Goal: Information Seeking & Learning: Learn about a topic

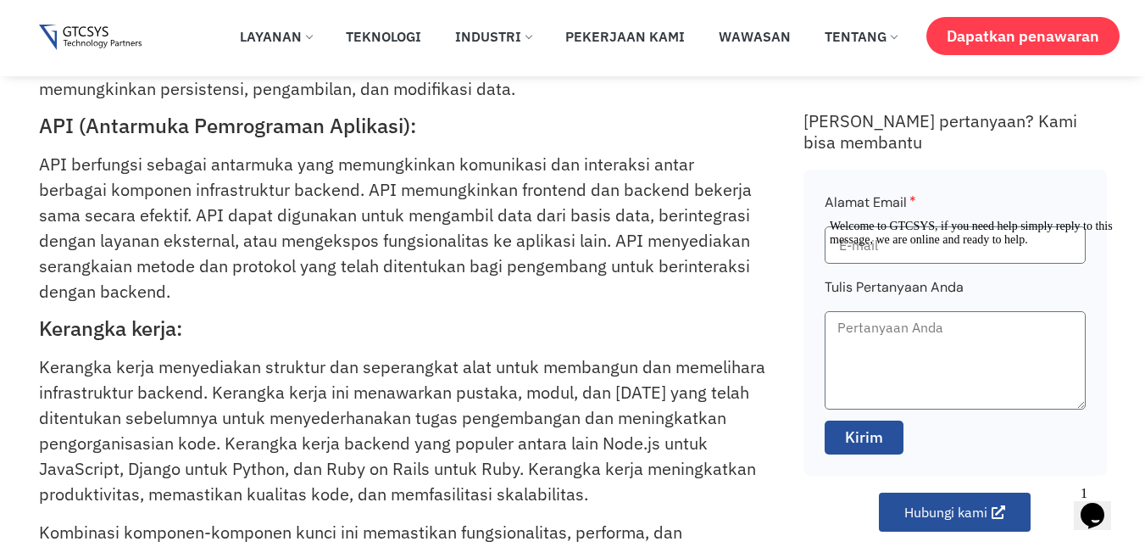
click at [665, 346] on div "Infrastruktur backend dalam pengembangan perangkat lunak mengacu pada teknologi…" at bounding box center [412, 200] width 747 height 1009
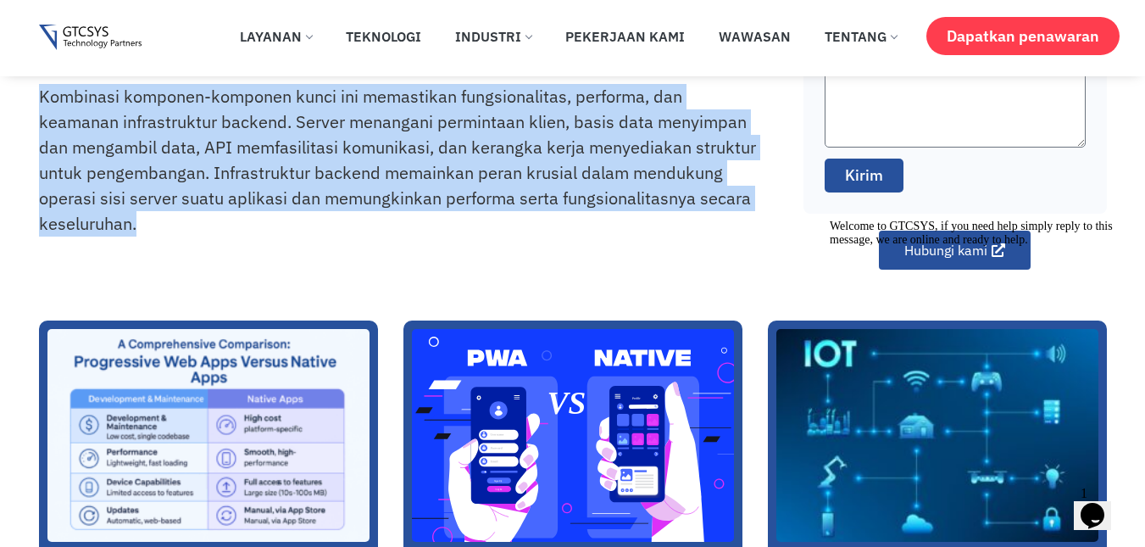
scroll to position [847, 0]
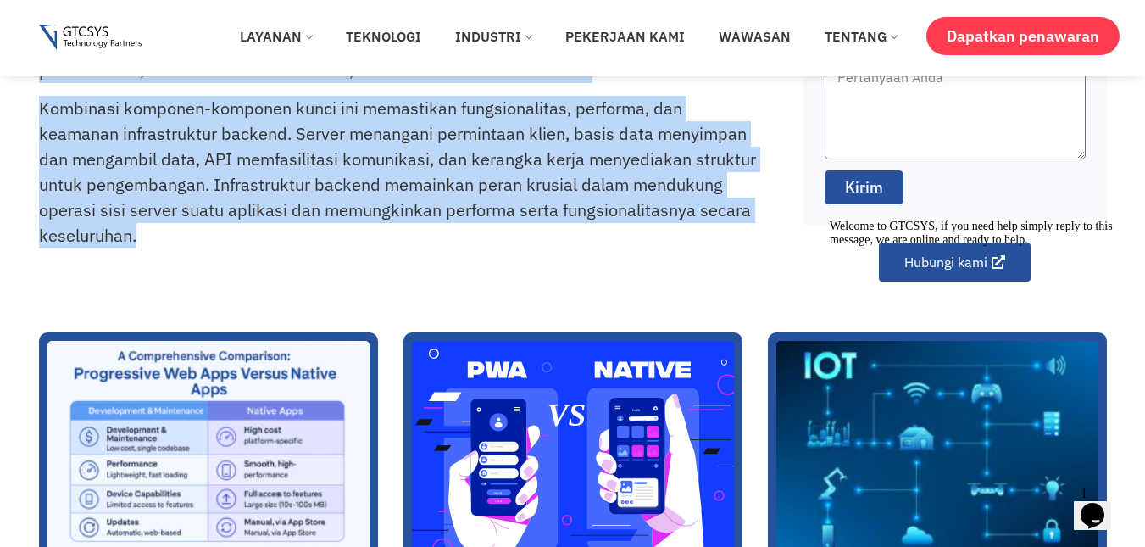
drag, startPoint x: 43, startPoint y: 164, endPoint x: 329, endPoint y: 266, distance: 303.4
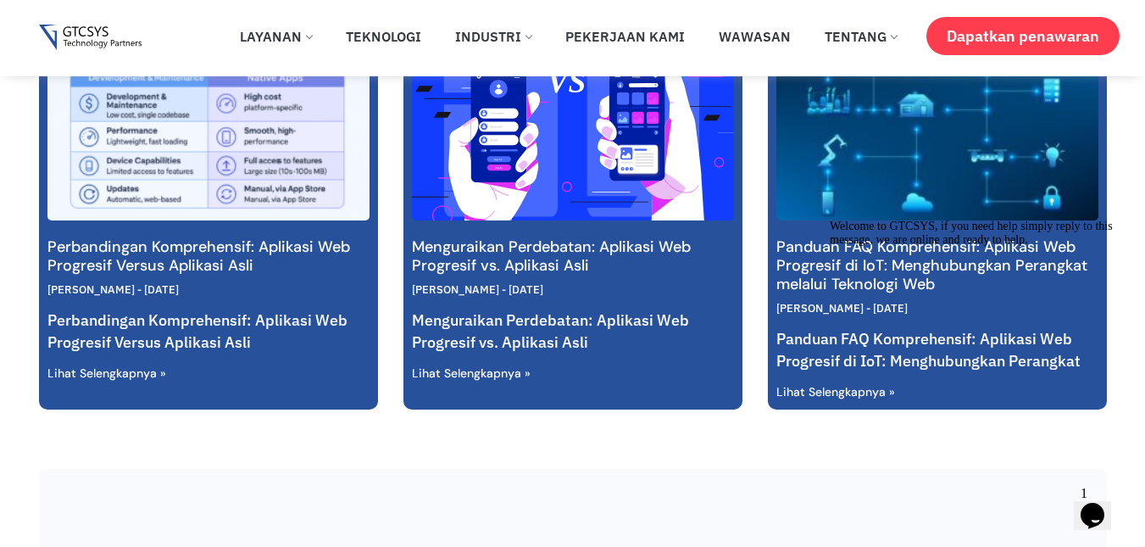
scroll to position [1186, 0]
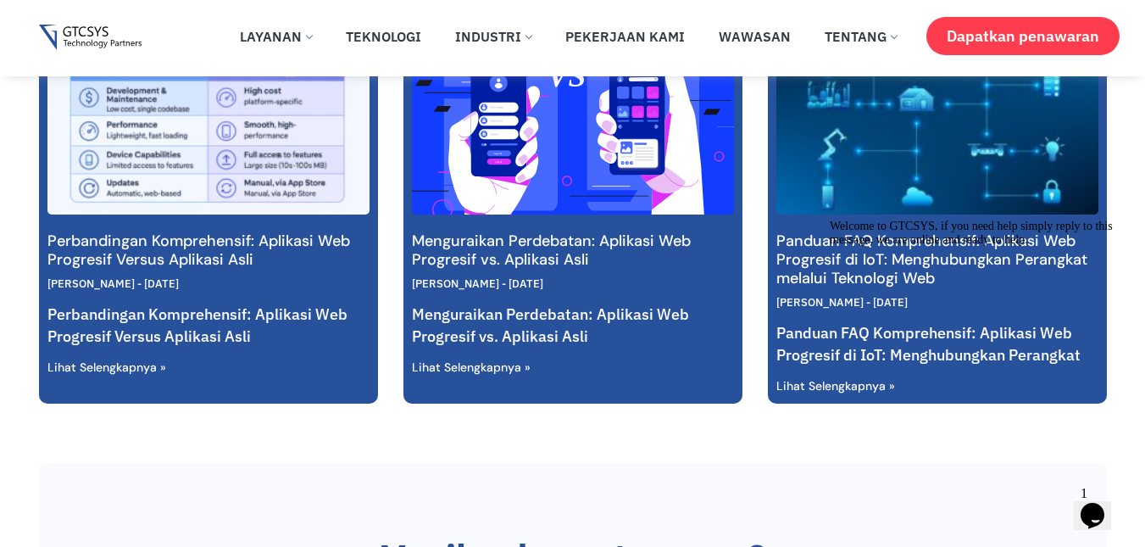
drag, startPoint x: 639, startPoint y: 280, endPoint x: 493, endPoint y: 284, distance: 145.8
click at [493, 284] on div "Gopal Lagdhir 25 Juli 2025" at bounding box center [573, 283] width 322 height 17
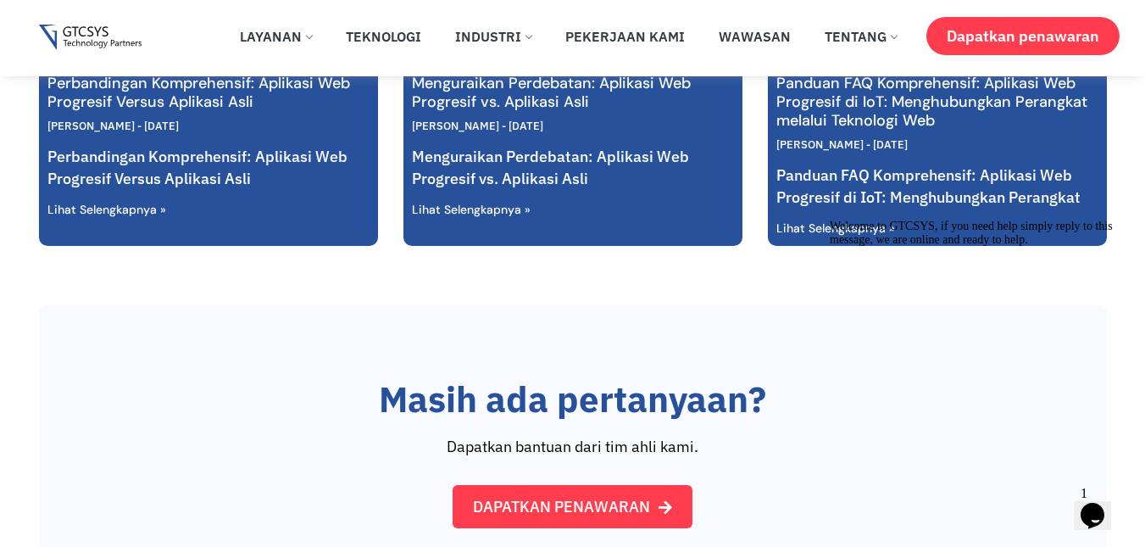
scroll to position [1271, 0]
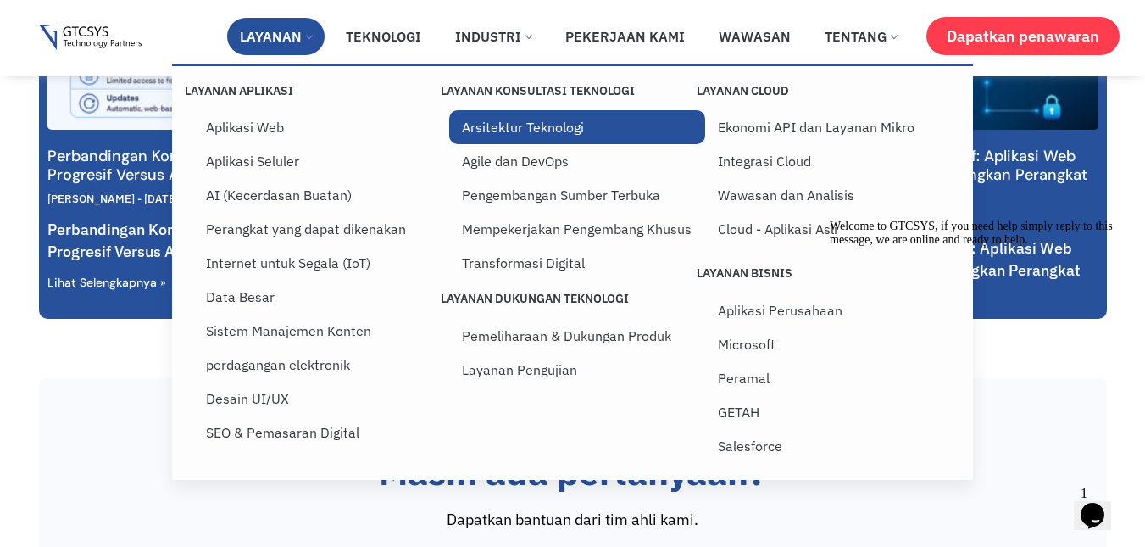
click at [499, 125] on font "Arsitektur Teknologi" at bounding box center [523, 127] width 122 height 17
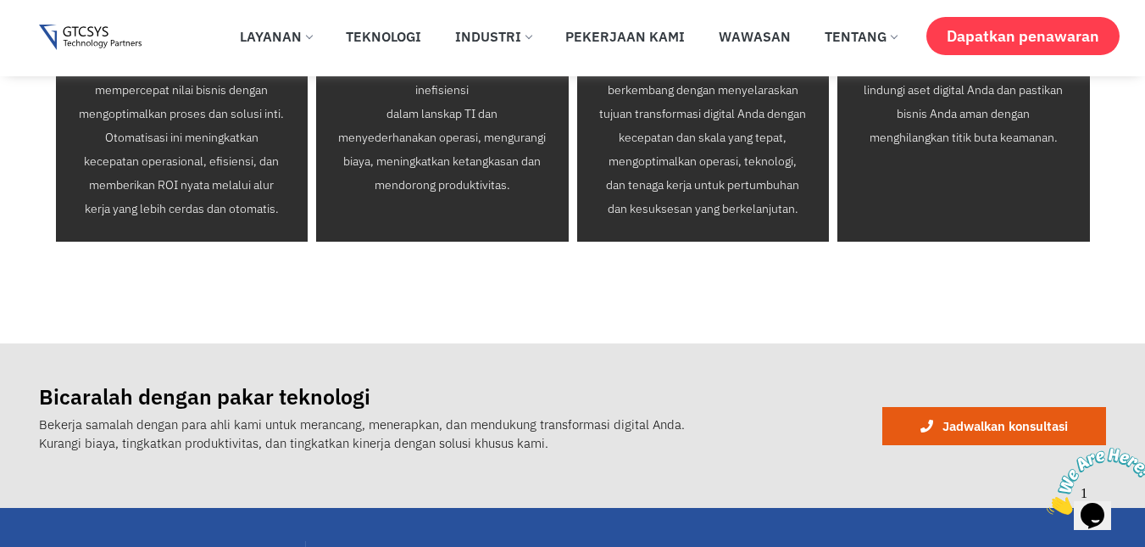
scroll to position [2542, 0]
